Goal: Information Seeking & Learning: Find contact information

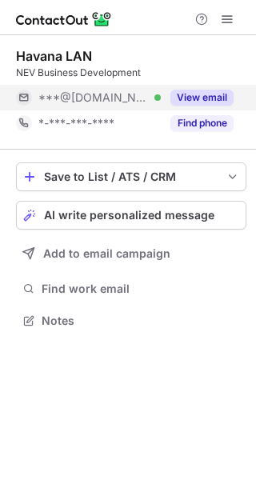
scroll to position [310, 256]
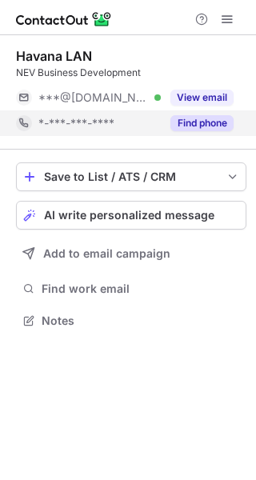
click at [197, 125] on button "Find phone" at bounding box center [201, 123] width 63 height 16
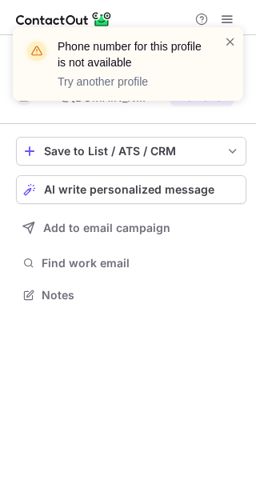
scroll to position [284, 256]
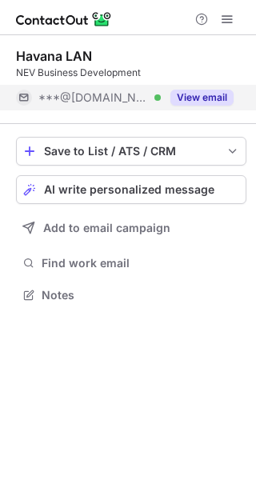
click at [193, 97] on button "View email" at bounding box center [201, 98] width 63 height 16
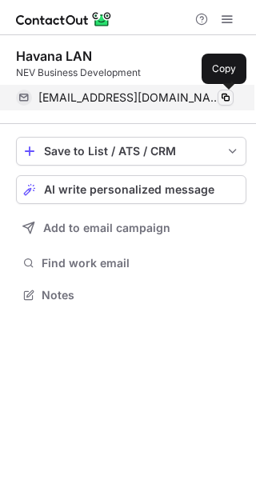
click at [226, 93] on span at bounding box center [225, 97] width 13 height 13
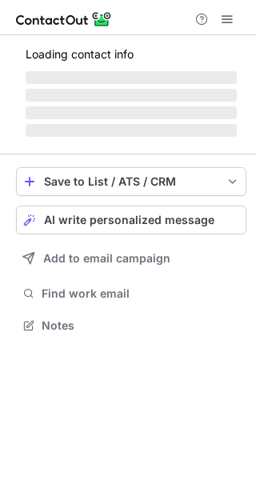
scroll to position [324, 256]
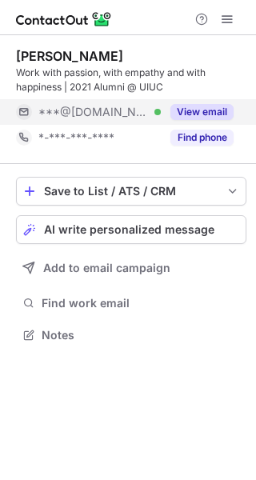
click at [206, 119] on button "View email" at bounding box center [201, 112] width 63 height 16
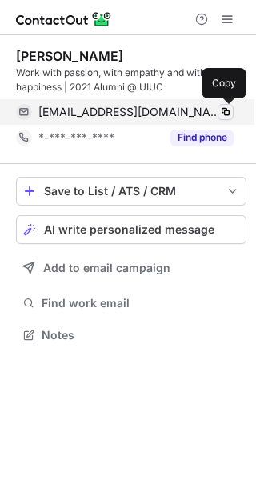
click at [226, 107] on span at bounding box center [225, 112] width 13 height 13
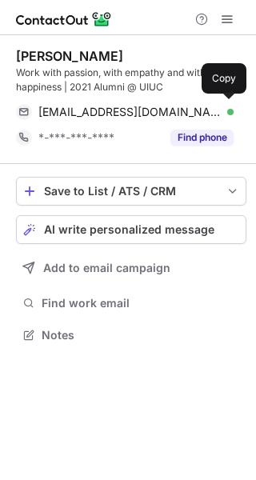
scroll to position [324, 256]
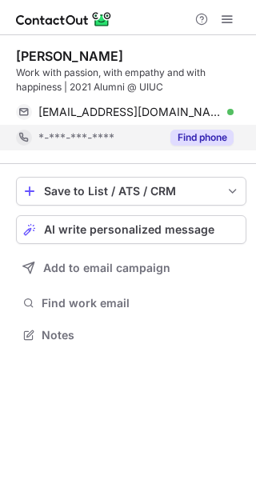
click at [192, 134] on button "Find phone" at bounding box center [201, 138] width 63 height 16
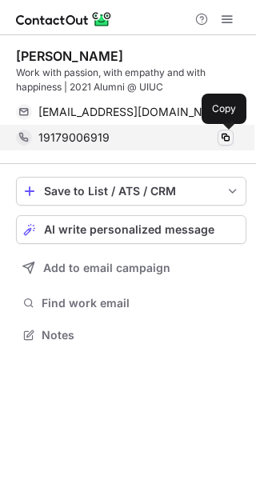
click at [223, 137] on span at bounding box center [225, 137] width 13 height 13
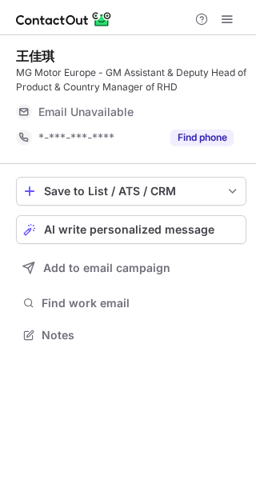
scroll to position [324, 256]
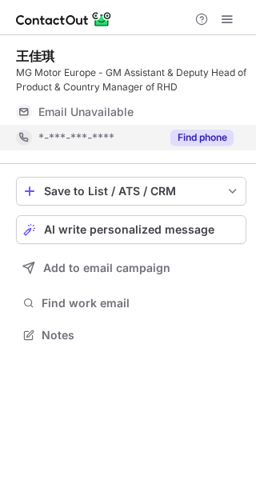
click at [184, 130] on button "Find phone" at bounding box center [201, 138] width 63 height 16
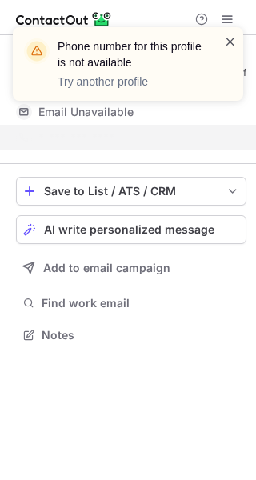
click at [227, 40] on span at bounding box center [230, 42] width 13 height 16
